Goal: Information Seeking & Learning: Learn about a topic

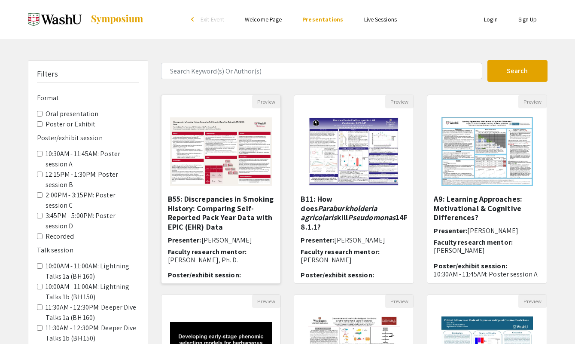
click at [237, 152] on img "Open Presentation <p><strong>B55: Discrepancies in Smoking History: Comparing S…" at bounding box center [221, 152] width 119 height 86
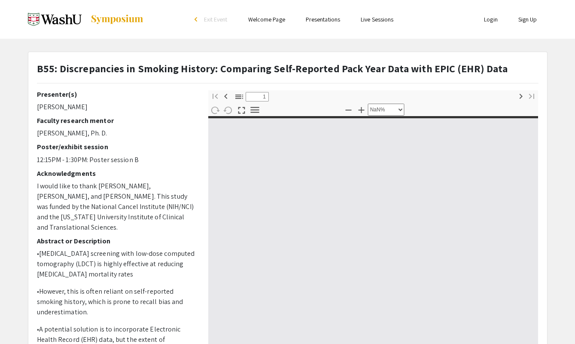
type input "0"
select select "custom"
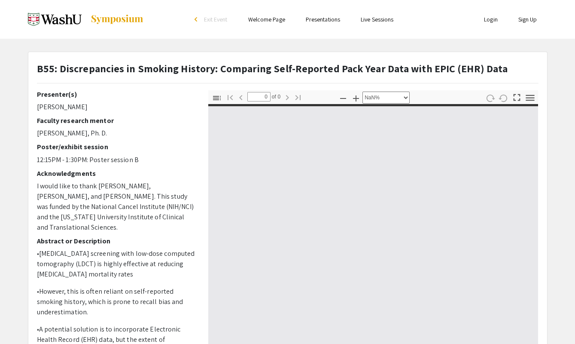
type input "1"
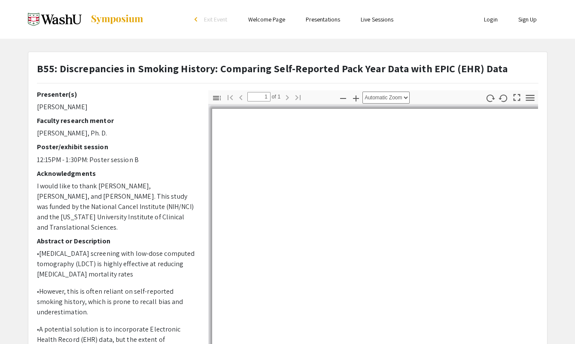
select select "auto"
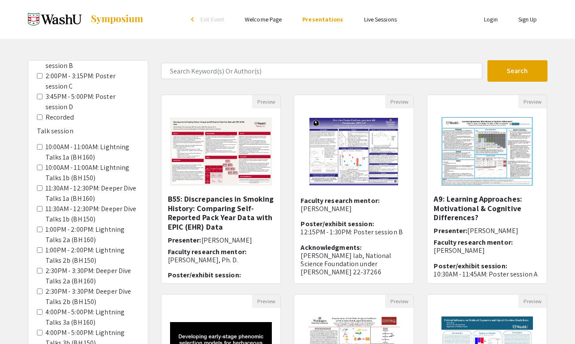
scroll to position [354, 0]
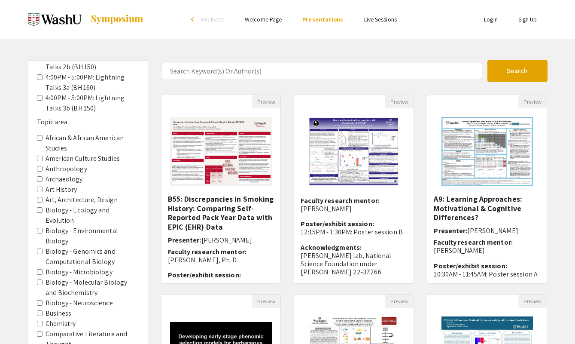
click at [40, 279] on Biochemistry "Biology - Molecular Biology and Biochemistry" at bounding box center [40, 282] width 6 height 6
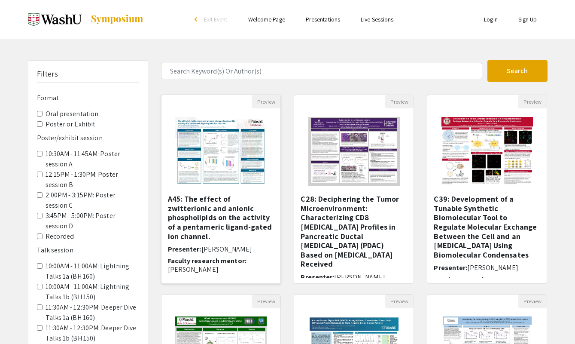
click at [229, 134] on img "Open Presentation <p>A45: The effect of zwitterionic and anionic phospholipids …" at bounding box center [221, 151] width 109 height 86
select select "custom"
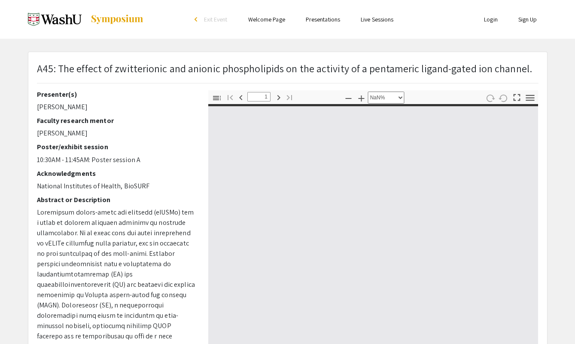
type input "0"
select select "auto"
type input "1"
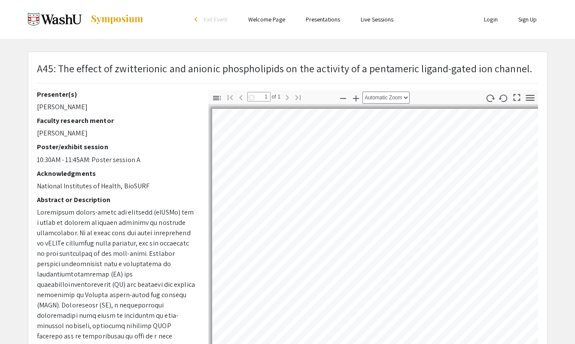
select select "auto"
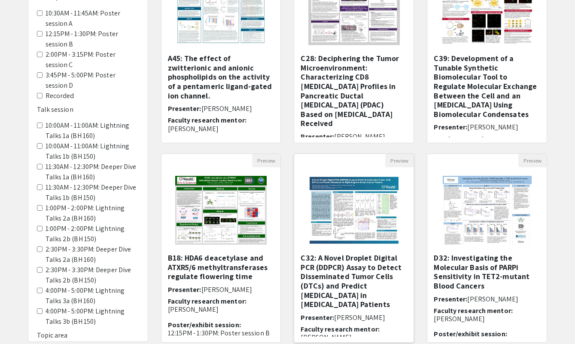
scroll to position [226, 0]
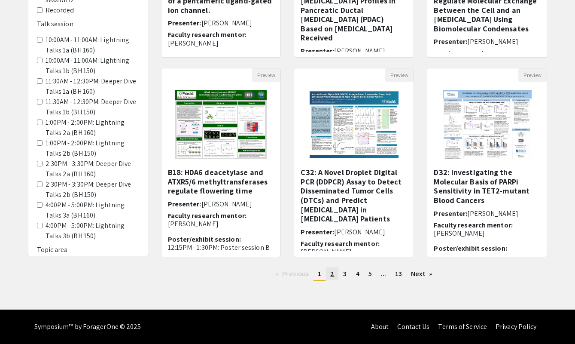
click at [332, 274] on span "2" at bounding box center [332, 273] width 4 height 9
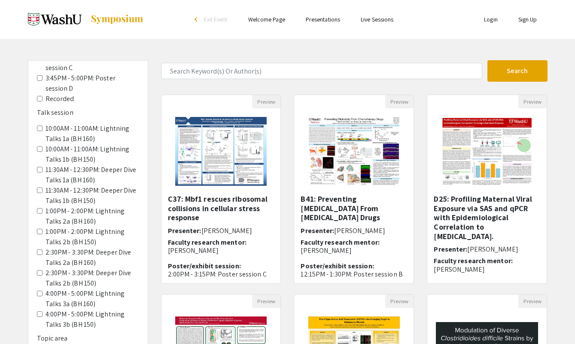
scroll to position [389, 0]
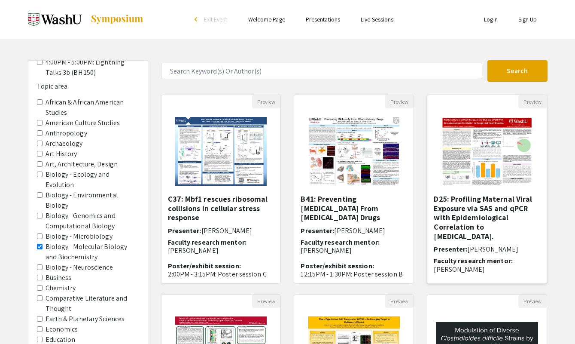
click at [475, 212] on h5 "D25: Profiling Maternal Viral Exposure via SAS and qPCR with Epidemiological Co…" at bounding box center [487, 217] width 107 height 46
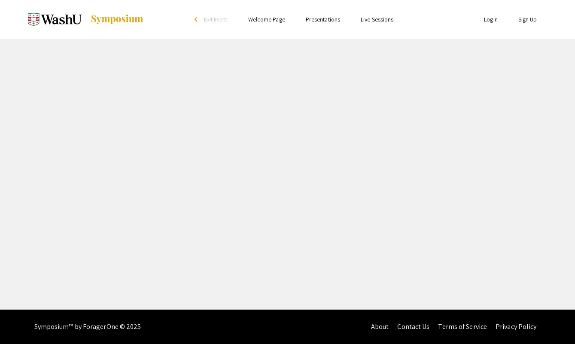
select select "custom"
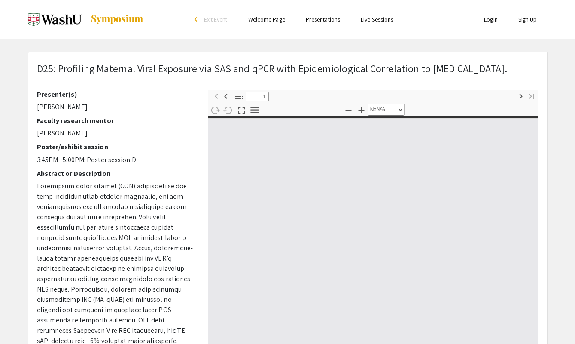
type input "0"
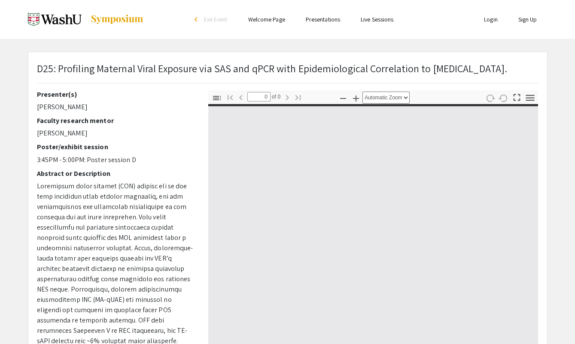
select select "custom"
type input "1"
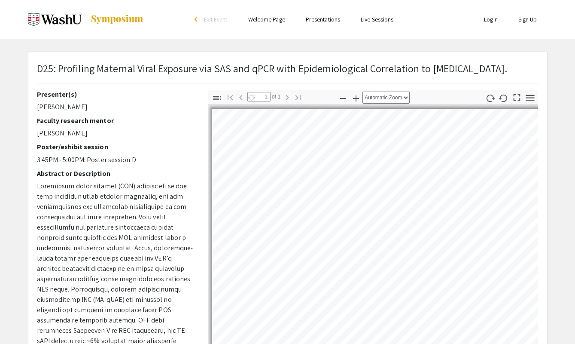
select select "auto"
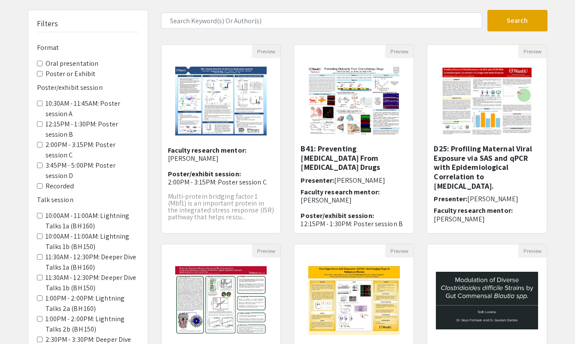
scroll to position [211, 0]
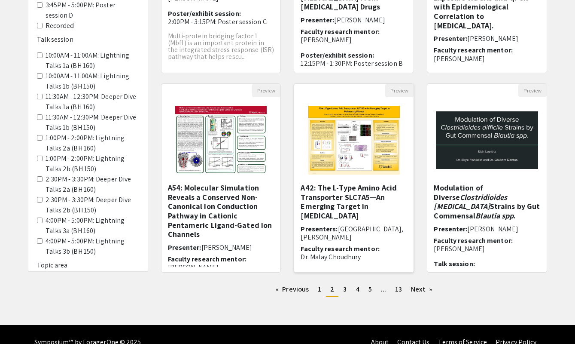
click at [358, 131] on img "Open Presentation <p>A42: The L-Type Amino Acid Transporter SLC7A5—An Emerging …" at bounding box center [354, 140] width 109 height 86
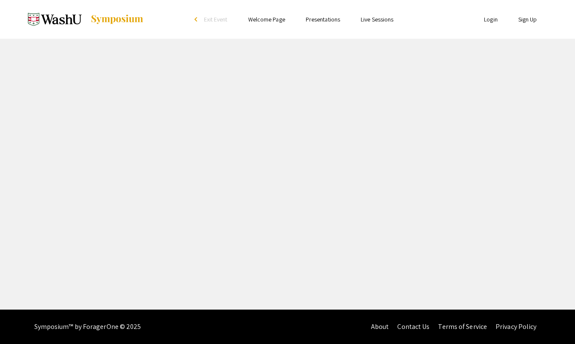
select select "custom"
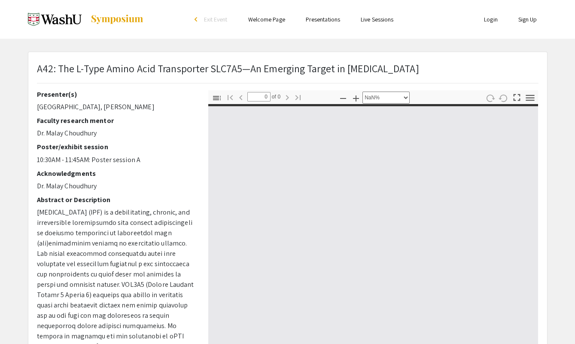
type input "1"
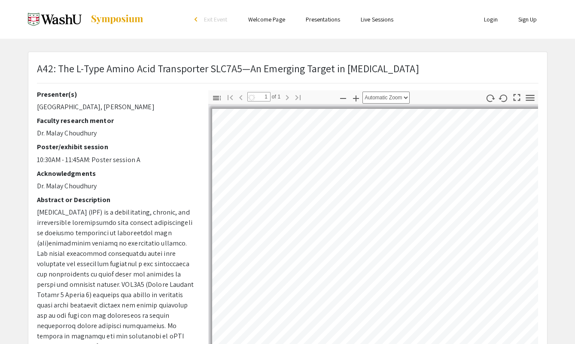
select select "auto"
